Goal: Task Accomplishment & Management: Manage account settings

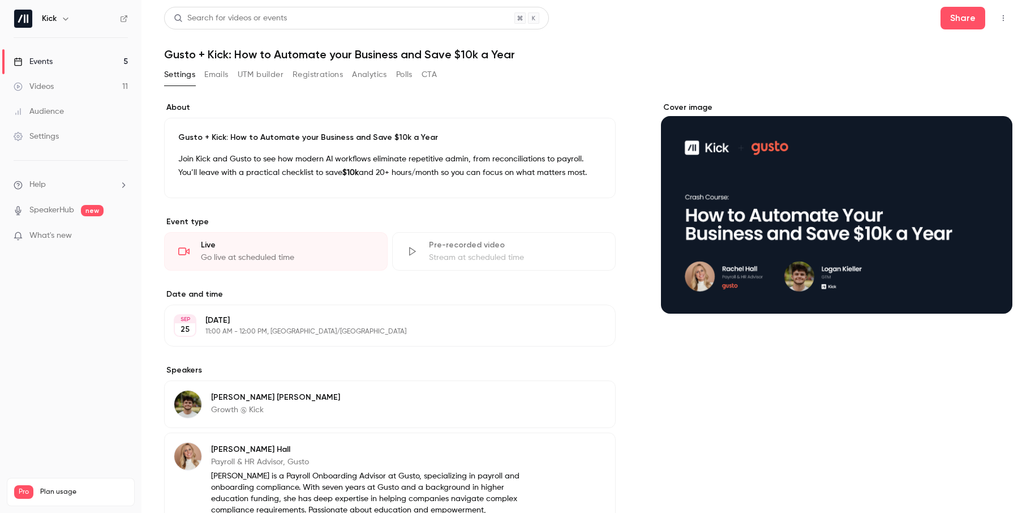
click at [315, 75] on button "Registrations" at bounding box center [318, 75] width 50 height 18
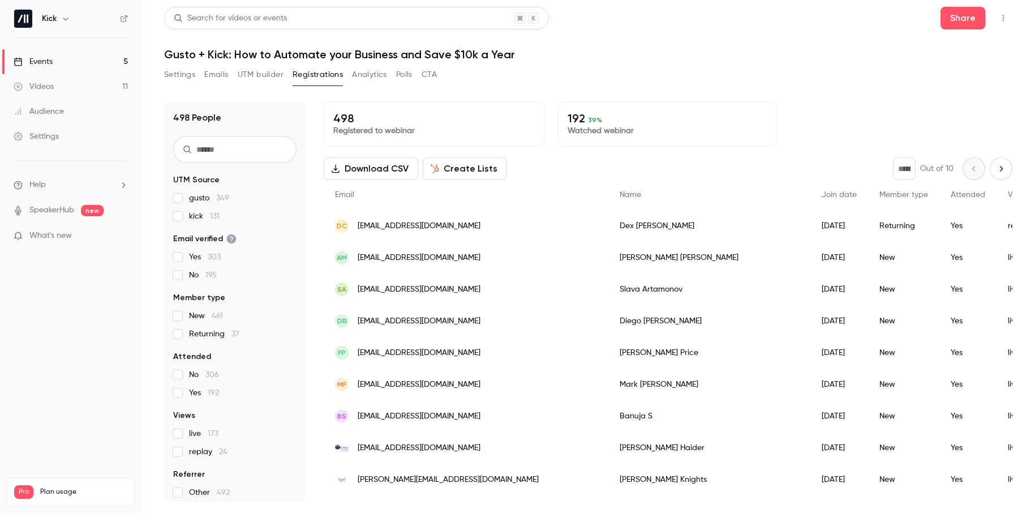
click at [376, 168] on button "Download CSV" at bounding box center [371, 168] width 94 height 23
click at [363, 78] on button "Analytics" at bounding box center [369, 75] width 35 height 18
